Goal: Task Accomplishment & Management: Manage account settings

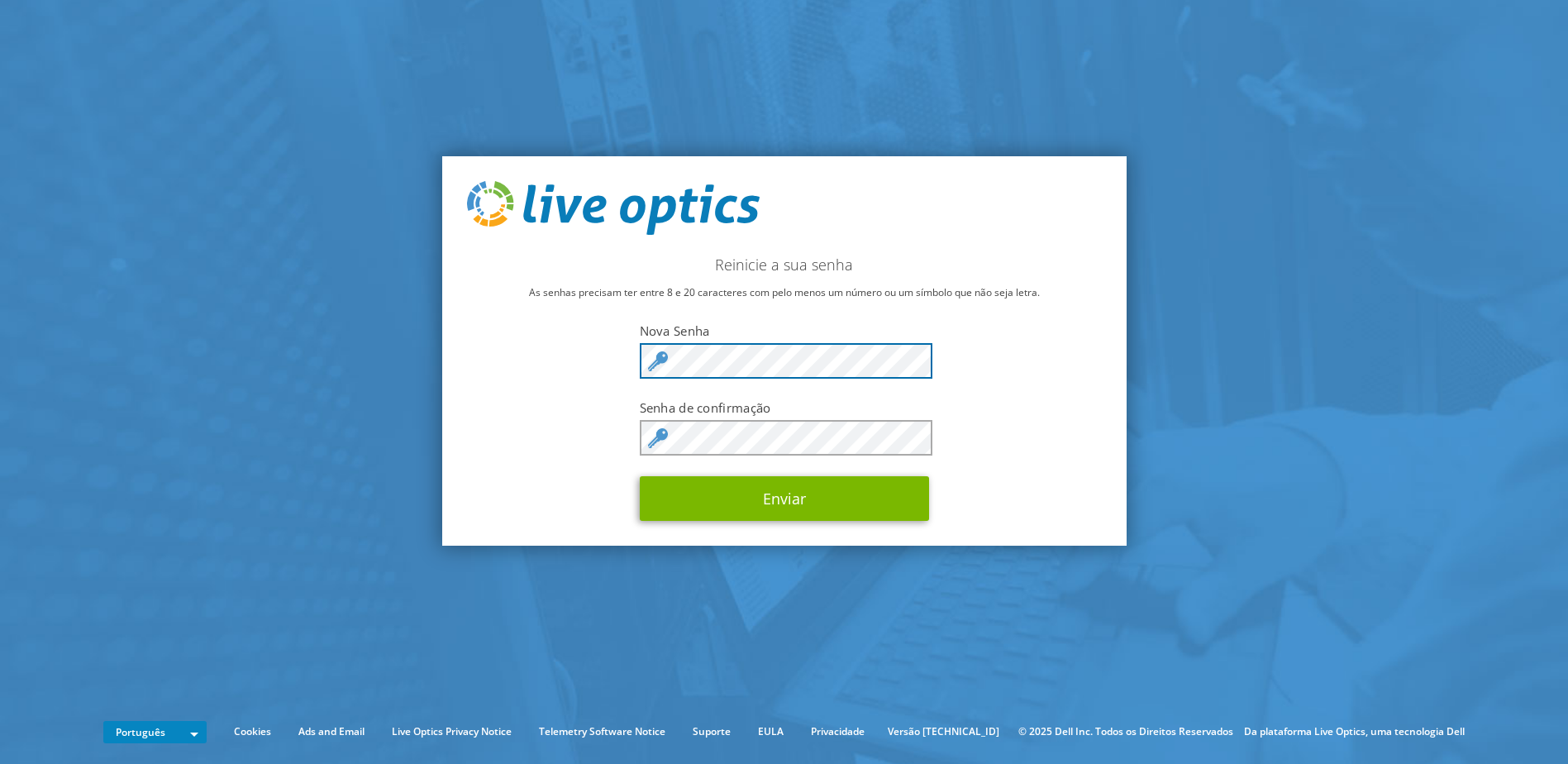
click at [464, 353] on div "Reinicie a sua senha As senhas precisam ter entre 8 e 20 caracteres com pelo me…" at bounding box center [784, 352] width 685 height 391
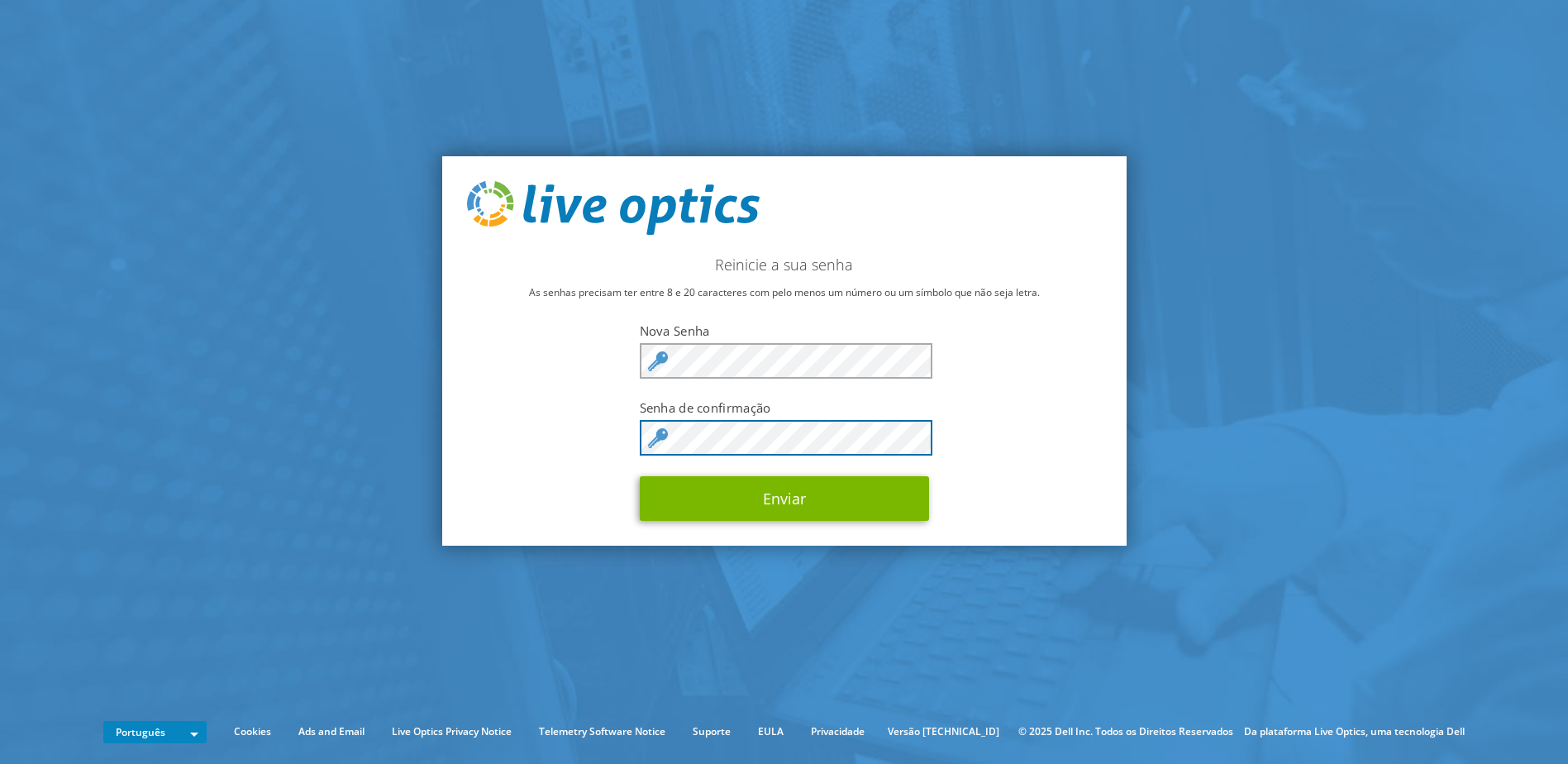
click at [640, 476] on button "Enviar" at bounding box center [784, 499] width 290 height 45
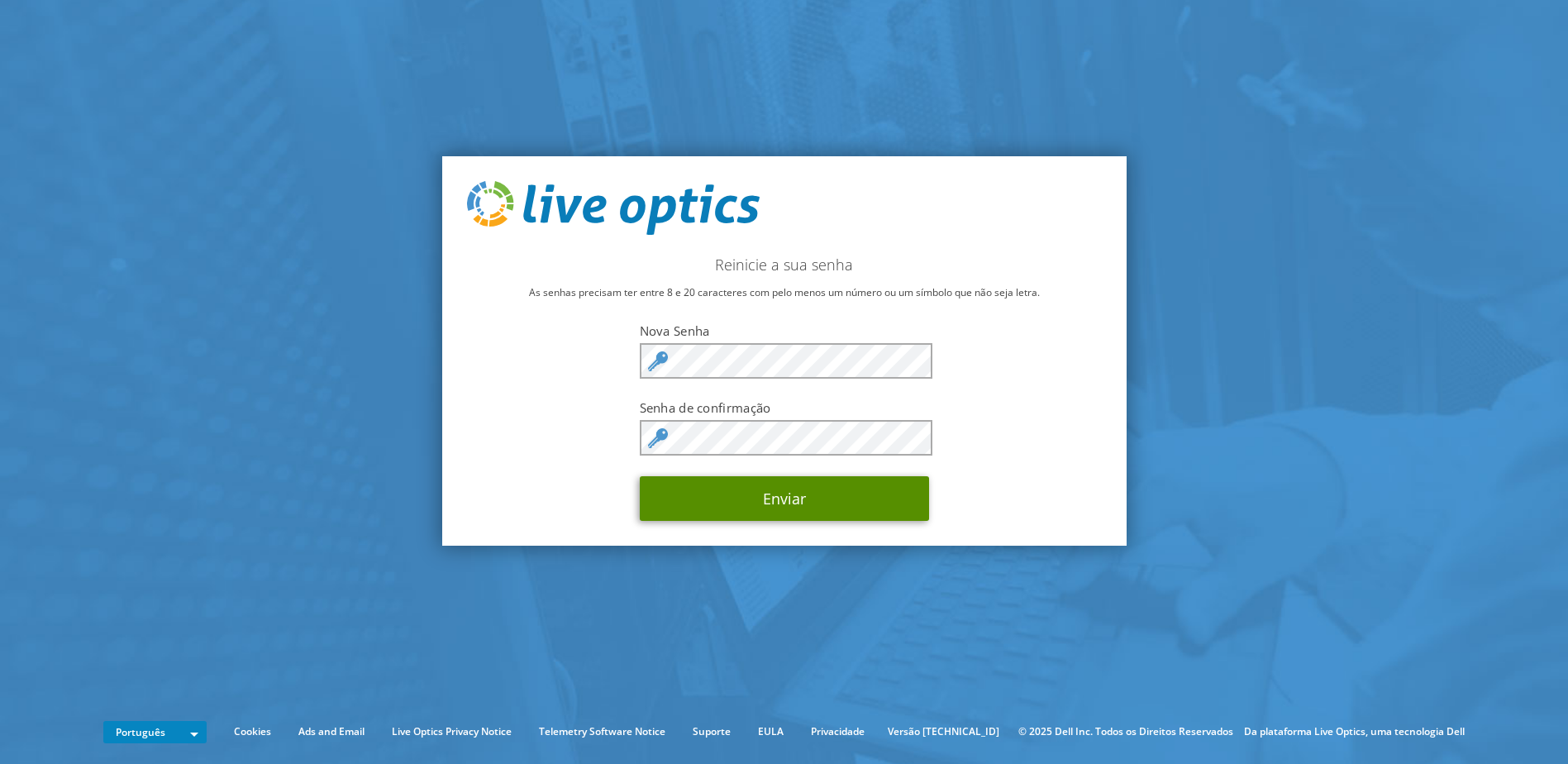
click at [834, 508] on button "Enviar" at bounding box center [784, 499] width 290 height 45
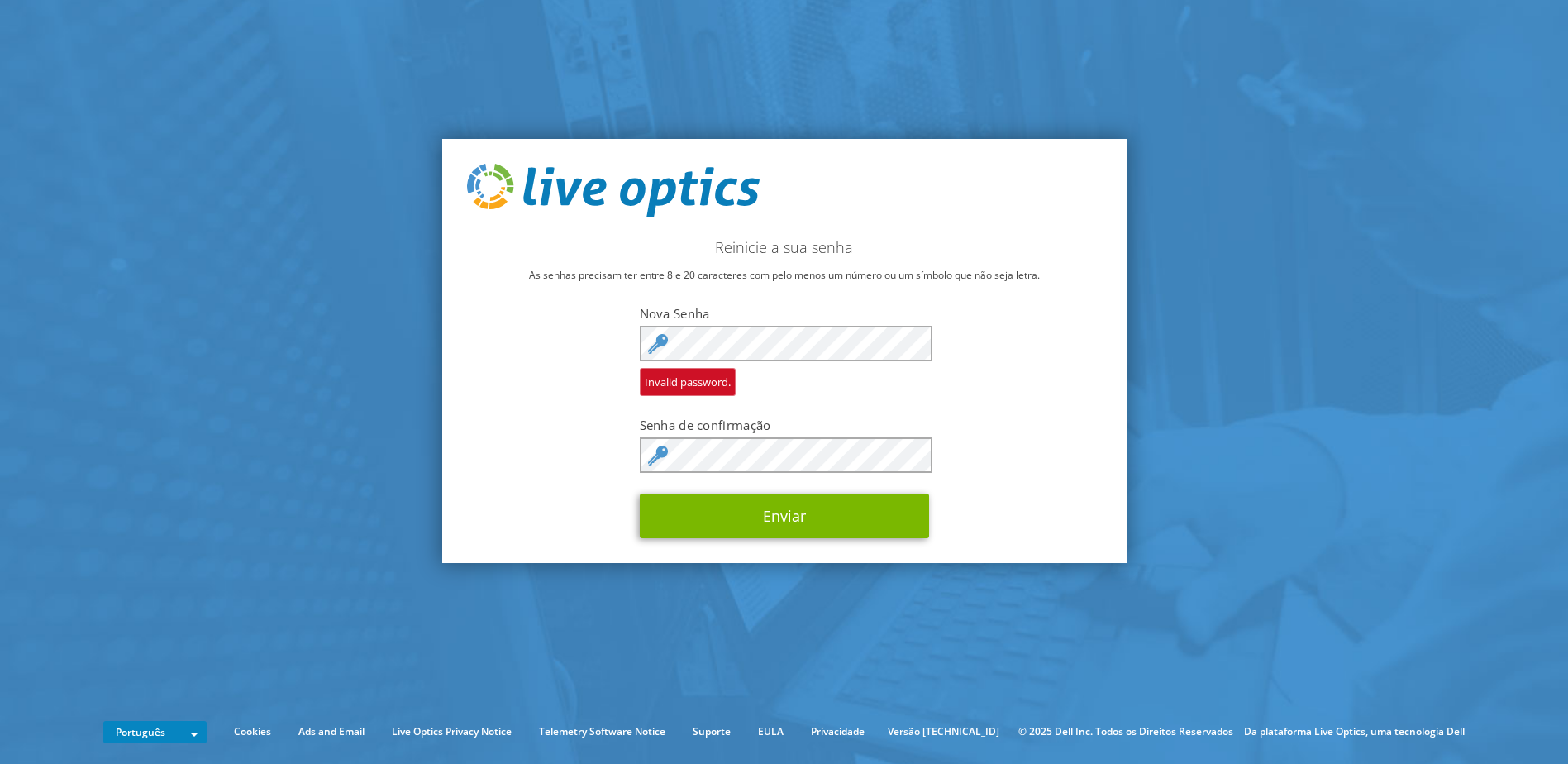
drag, startPoint x: 725, startPoint y: 336, endPoint x: 731, endPoint y: 310, distance: 26.7
click at [731, 310] on label "Nova Senha" at bounding box center [784, 313] width 290 height 16
click at [640, 493] on button "Enviar" at bounding box center [784, 516] width 290 height 45
drag, startPoint x: 993, startPoint y: 390, endPoint x: 930, endPoint y: 413, distance: 67.1
click at [991, 391] on div "Reinicie a sua senha As senhas precisam ter entre 8 e 20 caracteres com pelo me…" at bounding box center [784, 351] width 685 height 425
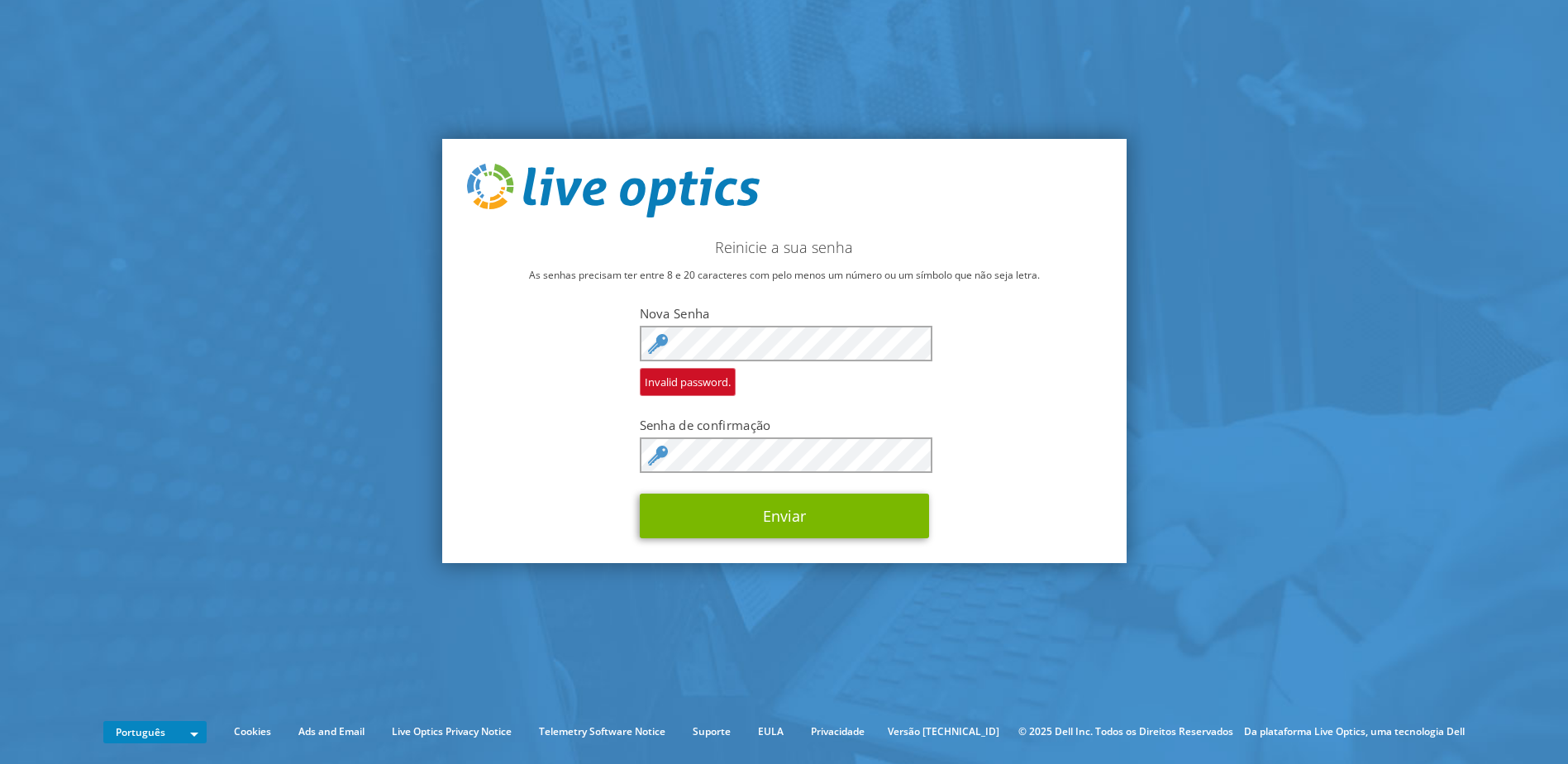
click at [560, 495] on div "Reinicie a sua senha As senhas precisam ter entre 8 e 20 caracteres com pelo me…" at bounding box center [784, 351] width 685 height 425
click at [794, 508] on button "Enviar" at bounding box center [784, 516] width 290 height 45
click at [640, 493] on button "Enviar" at bounding box center [784, 516] width 290 height 45
